Goal: Find specific page/section: Find specific page/section

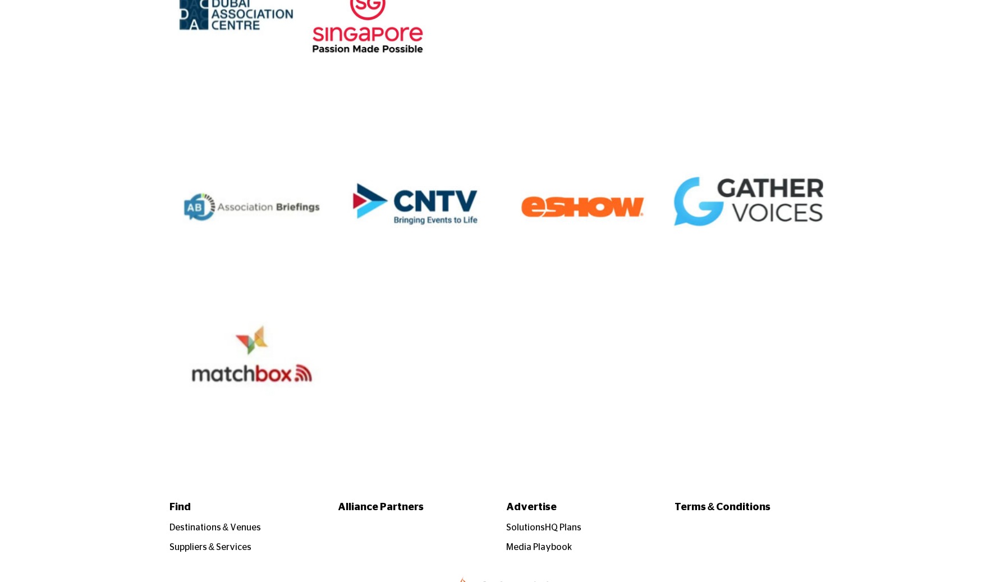
scroll to position [2915, 0]
